Goal: Task Accomplishment & Management: Manage account settings

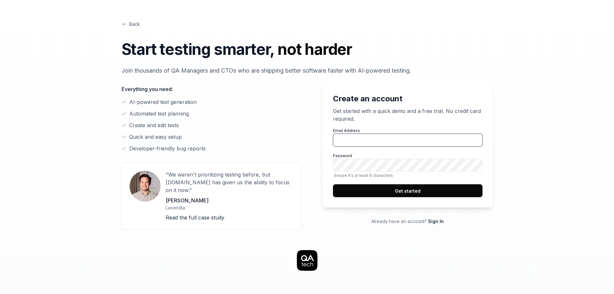
click at [358, 142] on input "Email Address" at bounding box center [408, 140] width 150 height 13
type input "[PERSON_NAME][EMAIL_ADDRESS][DOMAIN_NAME]"
drag, startPoint x: 325, startPoint y: 136, endPoint x: 352, endPoint y: 137, distance: 27.4
click at [325, 136] on div "Create an account Get started with a quick demo and a free trial. No credit car…" at bounding box center [408, 145] width 170 height 125
drag, startPoint x: 415, startPoint y: 142, endPoint x: 293, endPoint y: 141, distance: 121.6
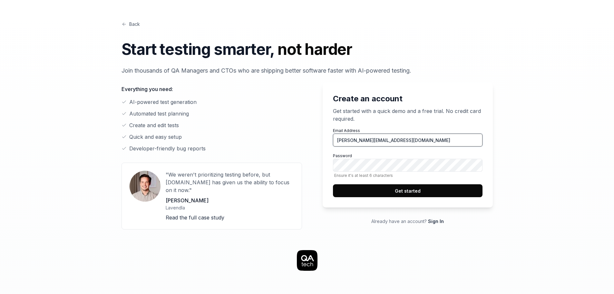
click at [292, 141] on div "Create an account Get started with a quick demo and a free trial. No credit car…" at bounding box center [308, 152] width 372 height 154
click at [454, 158] on label "Password Ensure it's at least 6 characters" at bounding box center [408, 165] width 150 height 25
click at [453, 139] on input "[PERSON_NAME][EMAIL_ADDRESS][DOMAIN_NAME]" at bounding box center [408, 140] width 150 height 13
click at [417, 141] on input "Email Address" at bounding box center [408, 140] width 150 height 13
type input "[PERSON_NAME][EMAIL_ADDRESS][DOMAIN_NAME]"
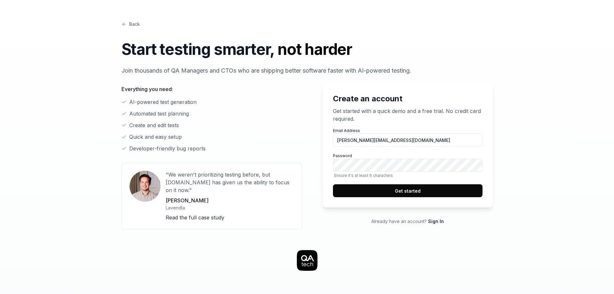
click at [437, 172] on label "Password Ensure it's at least 6 characters" at bounding box center [408, 165] width 150 height 25
click at [416, 191] on button "Get started" at bounding box center [408, 190] width 150 height 13
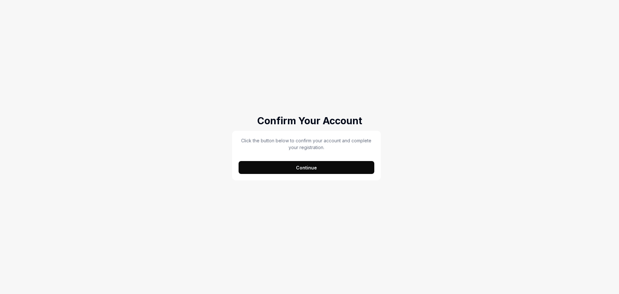
click at [296, 165] on button "Continue" at bounding box center [307, 167] width 136 height 13
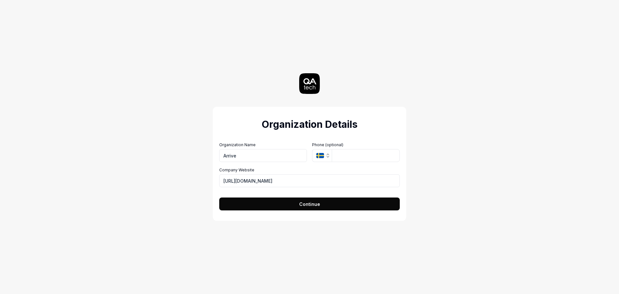
type input "Arrive"
click at [318, 204] on span "Continue" at bounding box center [309, 204] width 21 height 7
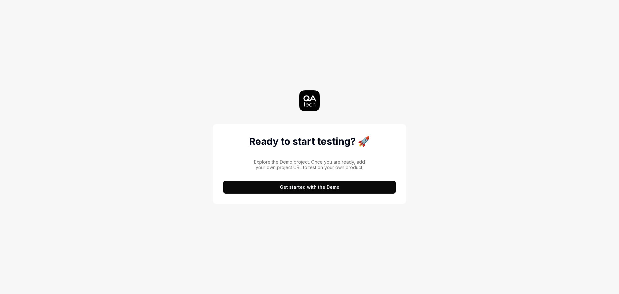
click at [314, 190] on button "Get started with the Demo" at bounding box center [309, 187] width 173 height 13
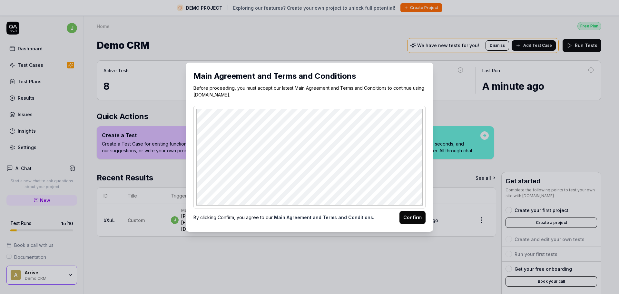
click at [412, 218] on button "Confirm" at bounding box center [413, 217] width 26 height 13
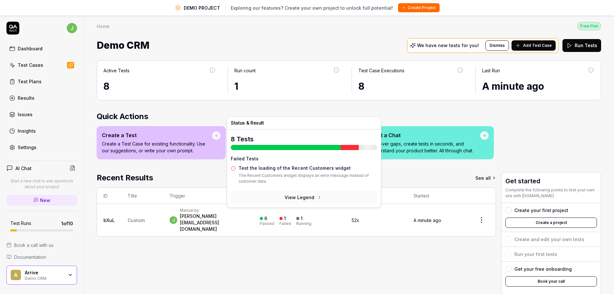
click at [283, 217] on div at bounding box center [281, 218] width 3 height 3
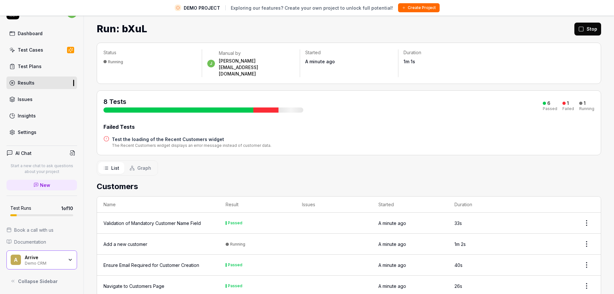
click at [36, 37] on link "Dashboard" at bounding box center [41, 33] width 71 height 13
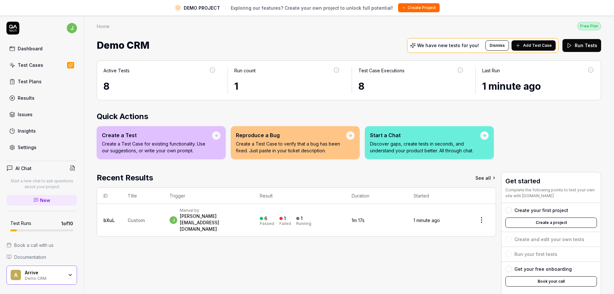
click at [23, 62] on div "Test Cases" at bounding box center [30, 65] width 25 height 7
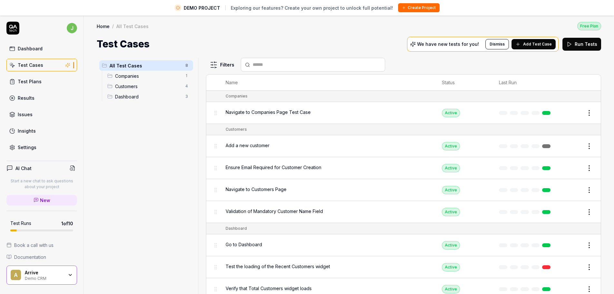
click at [128, 74] on span "Companies" at bounding box center [148, 76] width 66 height 7
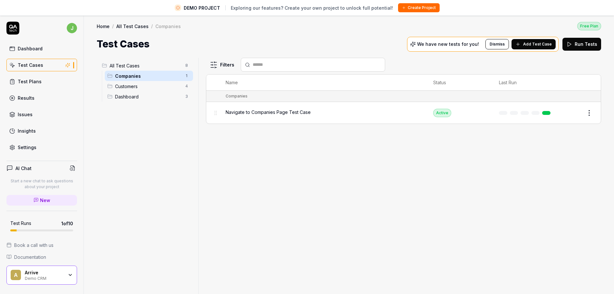
click at [129, 85] on span "Customers" at bounding box center [148, 86] width 66 height 7
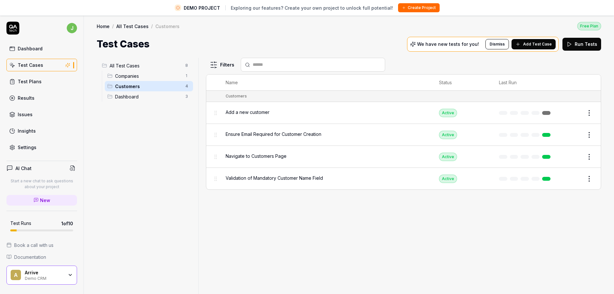
click at [123, 98] on span "Dashboard" at bounding box center [148, 96] width 66 height 7
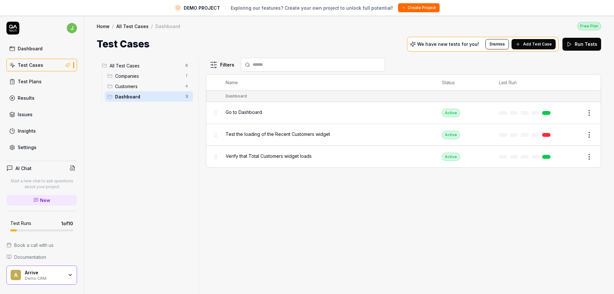
click at [17, 80] on link "Test Plans" at bounding box center [41, 81] width 71 height 13
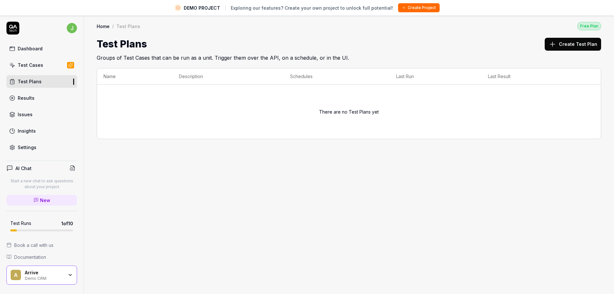
click at [37, 93] on link "Results" at bounding box center [41, 98] width 71 height 13
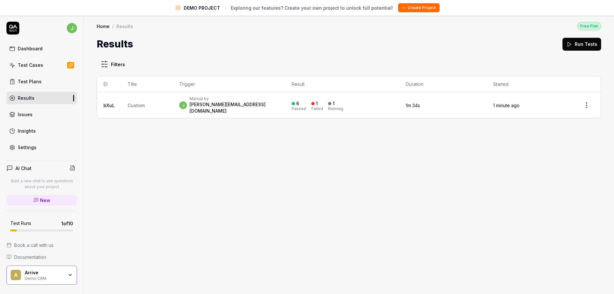
click at [33, 154] on div "j Dashboard Test Cases Test Plans Results Issues Insights Settings AI Chat Star…" at bounding box center [42, 162] width 84 height 294
click at [32, 149] on div "Settings" at bounding box center [27, 147] width 19 height 7
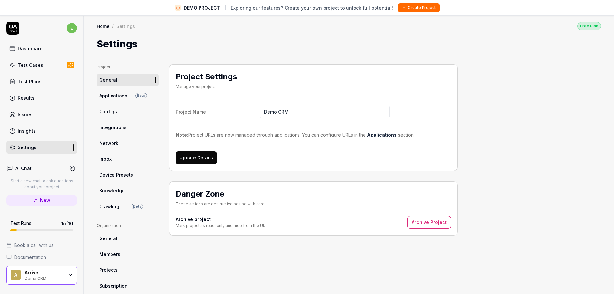
click at [108, 96] on span "Applications" at bounding box center [113, 95] width 28 height 7
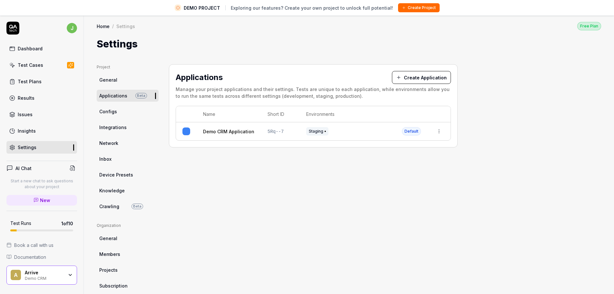
click at [318, 131] on span "Staging" at bounding box center [317, 131] width 22 height 8
click at [102, 114] on span "Configs" at bounding box center [108, 111] width 18 height 7
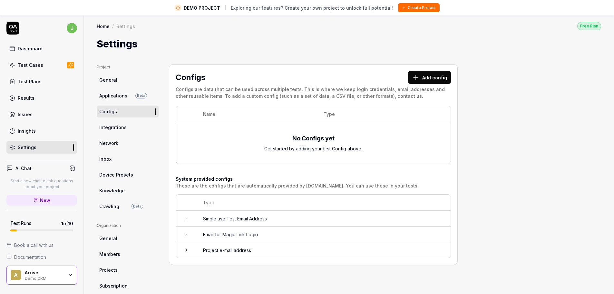
click at [186, 218] on icon at bounding box center [186, 218] width 5 height 5
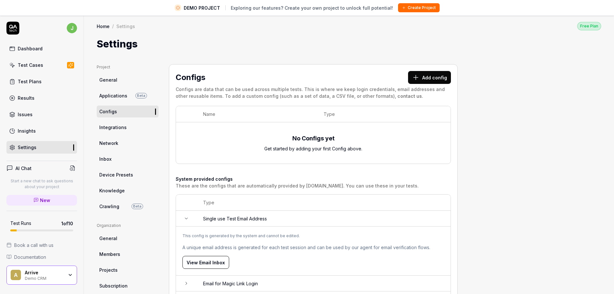
click at [186, 218] on icon at bounding box center [186, 218] width 3 height 1
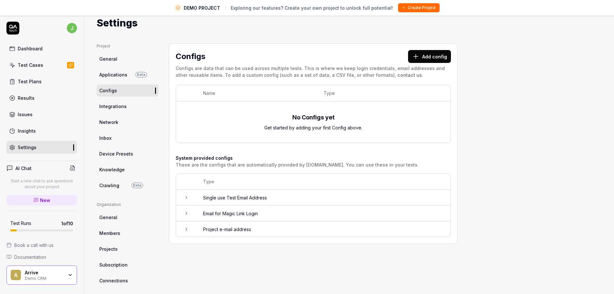
scroll to position [77, 0]
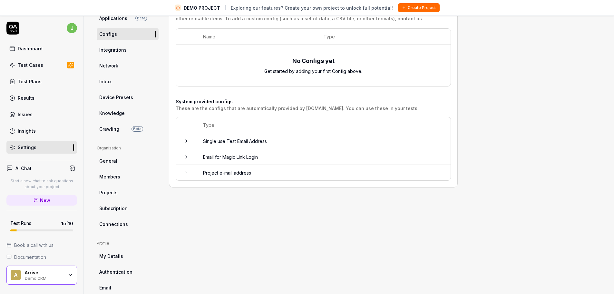
click at [192, 152] on td at bounding box center [186, 157] width 21 height 16
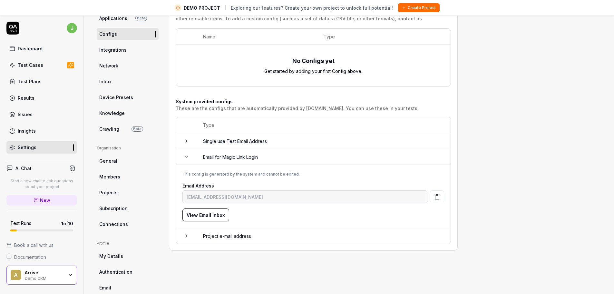
click at [186, 158] on icon at bounding box center [186, 156] width 5 height 5
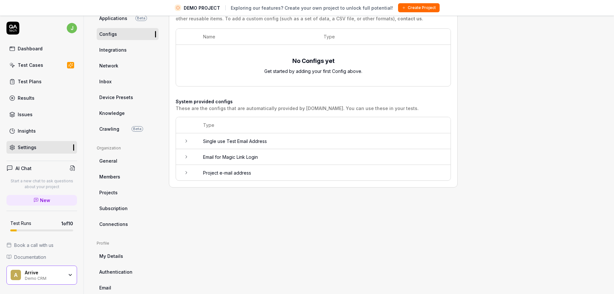
click at [186, 173] on icon at bounding box center [186, 172] width 5 height 5
click at [122, 47] on span "Integrations" at bounding box center [112, 49] width 27 height 7
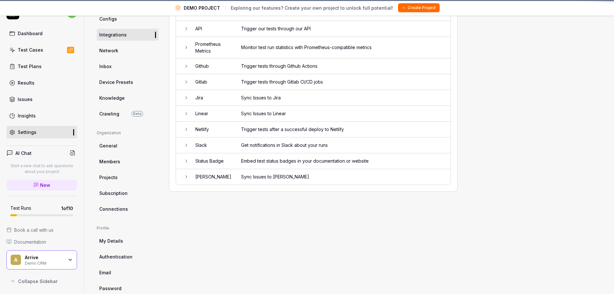
scroll to position [49, 0]
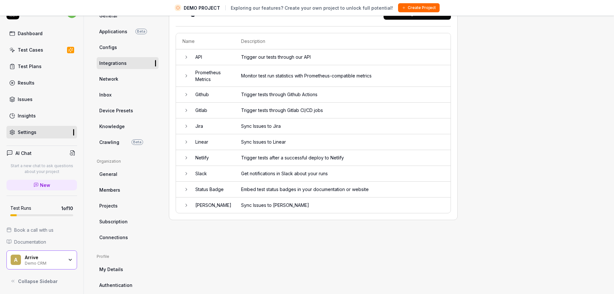
click at [112, 77] on span "Network" at bounding box center [108, 78] width 19 height 7
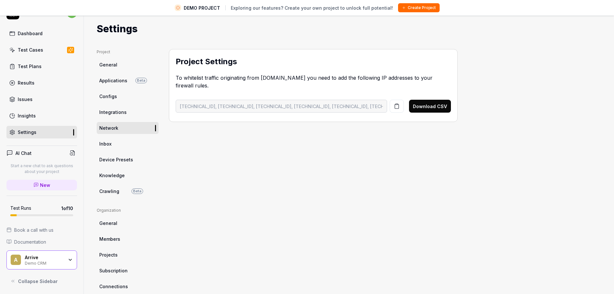
click at [104, 145] on span "Inbox" at bounding box center [105, 143] width 12 height 7
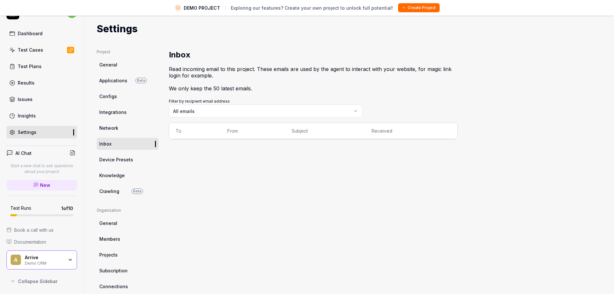
click at [124, 158] on span "Device Presets" at bounding box center [116, 159] width 34 height 7
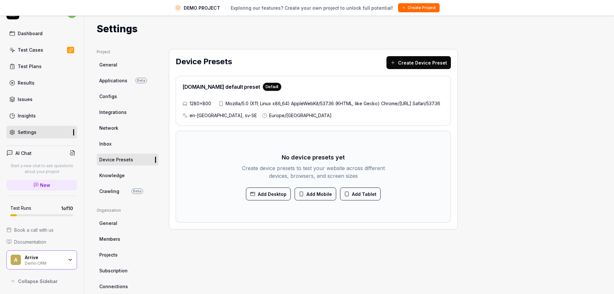
click at [126, 180] on link "Knowledge" at bounding box center [128, 175] width 62 height 12
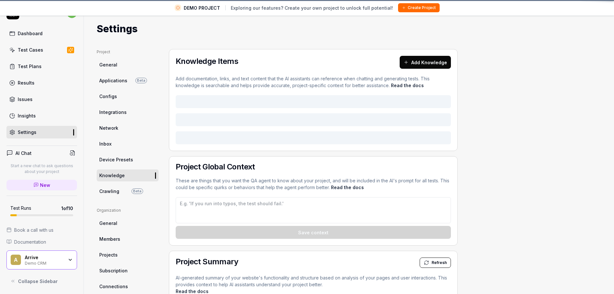
type textarea "*"
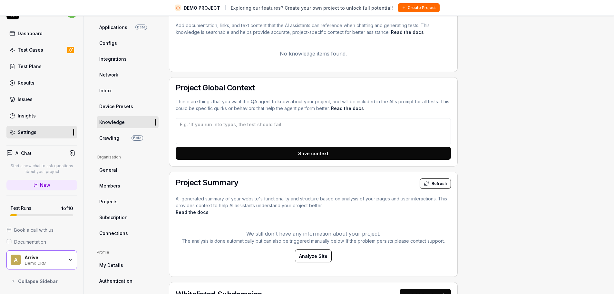
scroll to position [37, 0]
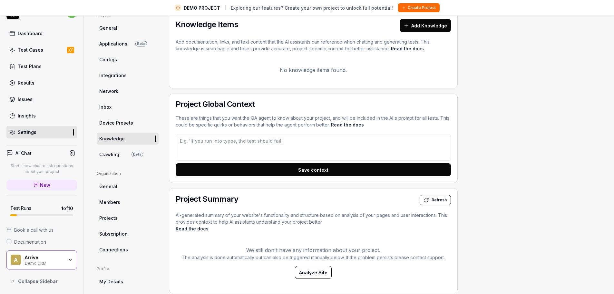
click at [125, 189] on link "General" at bounding box center [128, 186] width 62 height 12
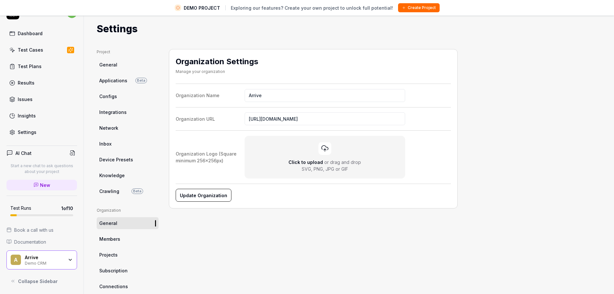
click at [116, 237] on span "Members" at bounding box center [109, 238] width 21 height 7
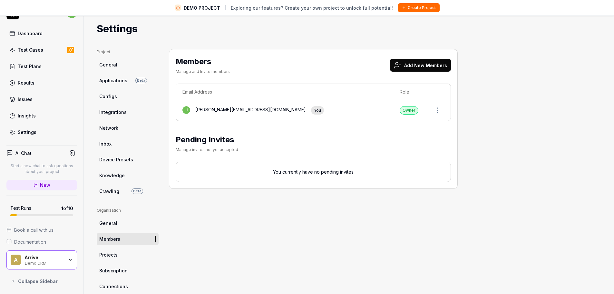
click at [117, 254] on link "Projects" at bounding box center [128, 255] width 62 height 12
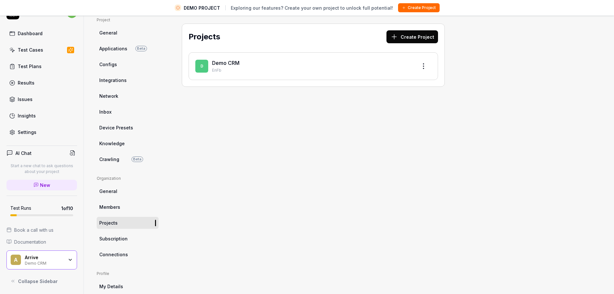
scroll to position [77, 0]
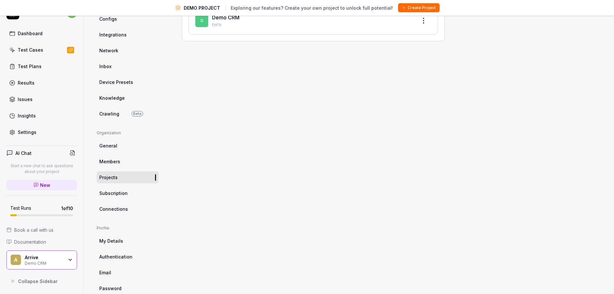
click at [113, 194] on span "Subscription" at bounding box center [113, 193] width 28 height 7
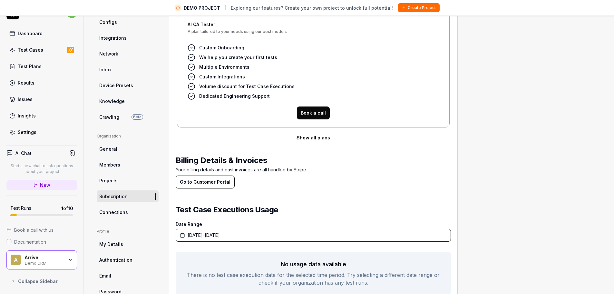
scroll to position [88, 0]
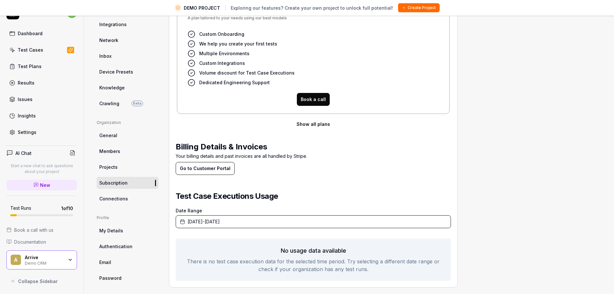
click at [132, 197] on link "Connections" at bounding box center [128, 199] width 62 height 12
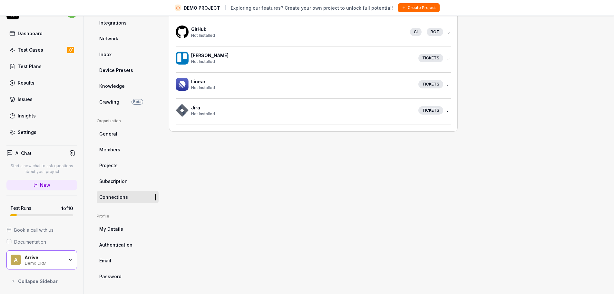
scroll to position [91, 0]
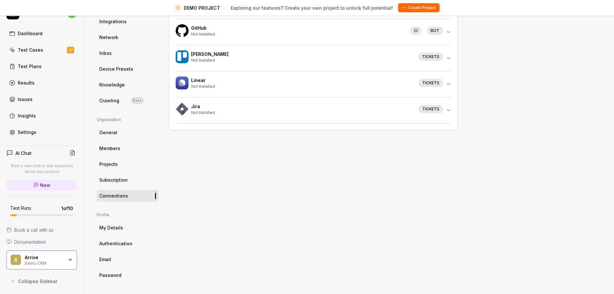
click at [106, 224] on link "My Details" at bounding box center [128, 228] width 62 height 12
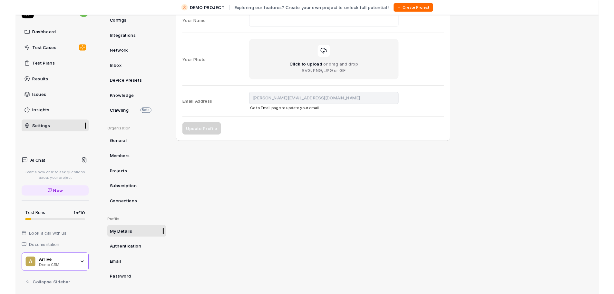
scroll to position [75, 0]
